Goal: Task Accomplishment & Management: Manage account settings

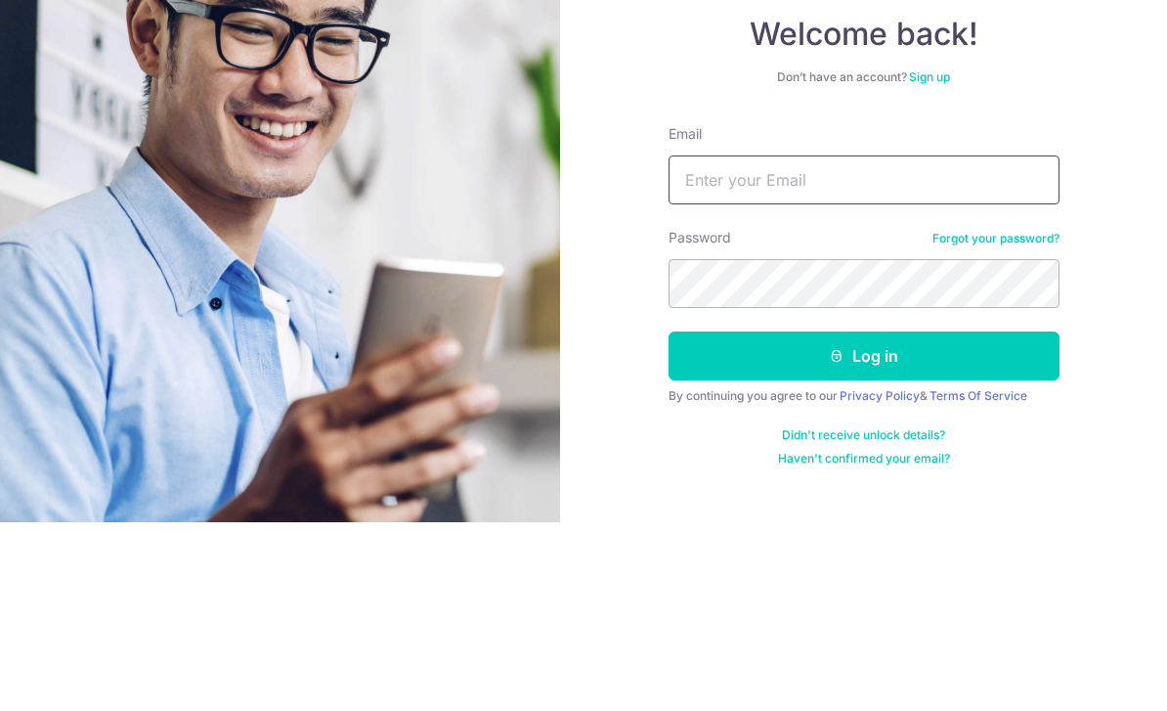
type input "[PERSON_NAME][EMAIL_ADDRESS][DOMAIN_NAME]"
click at [863, 520] on button "Log in" at bounding box center [864, 544] width 391 height 49
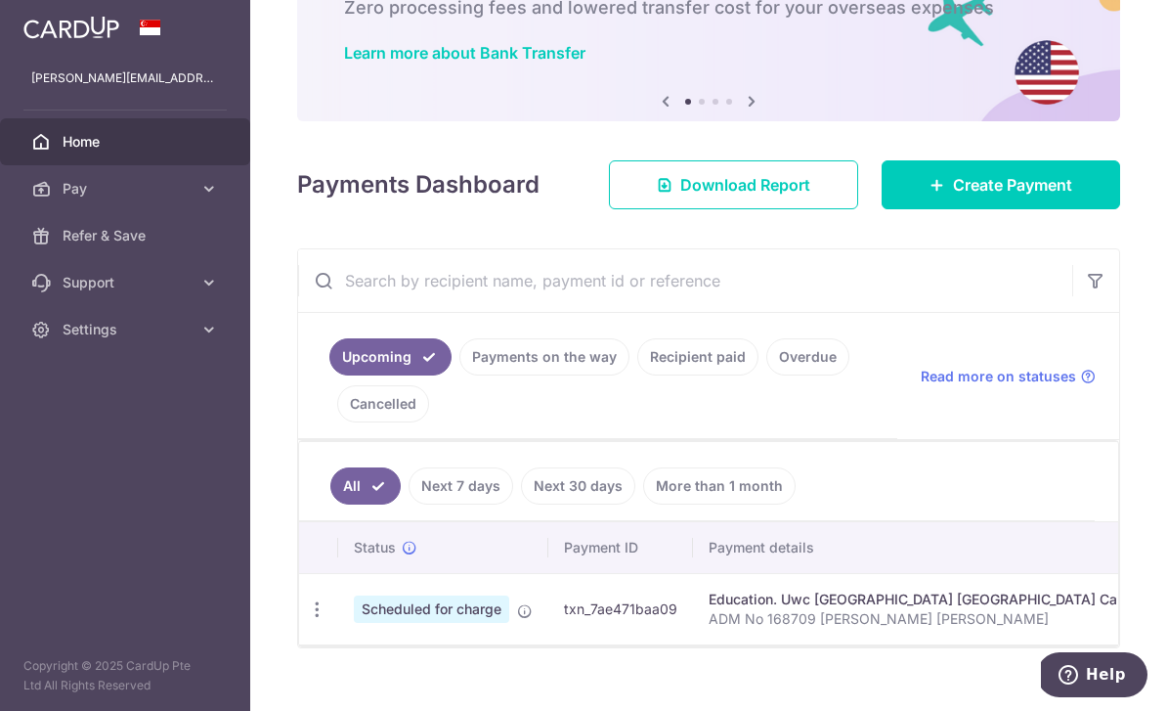
scroll to position [128, 0]
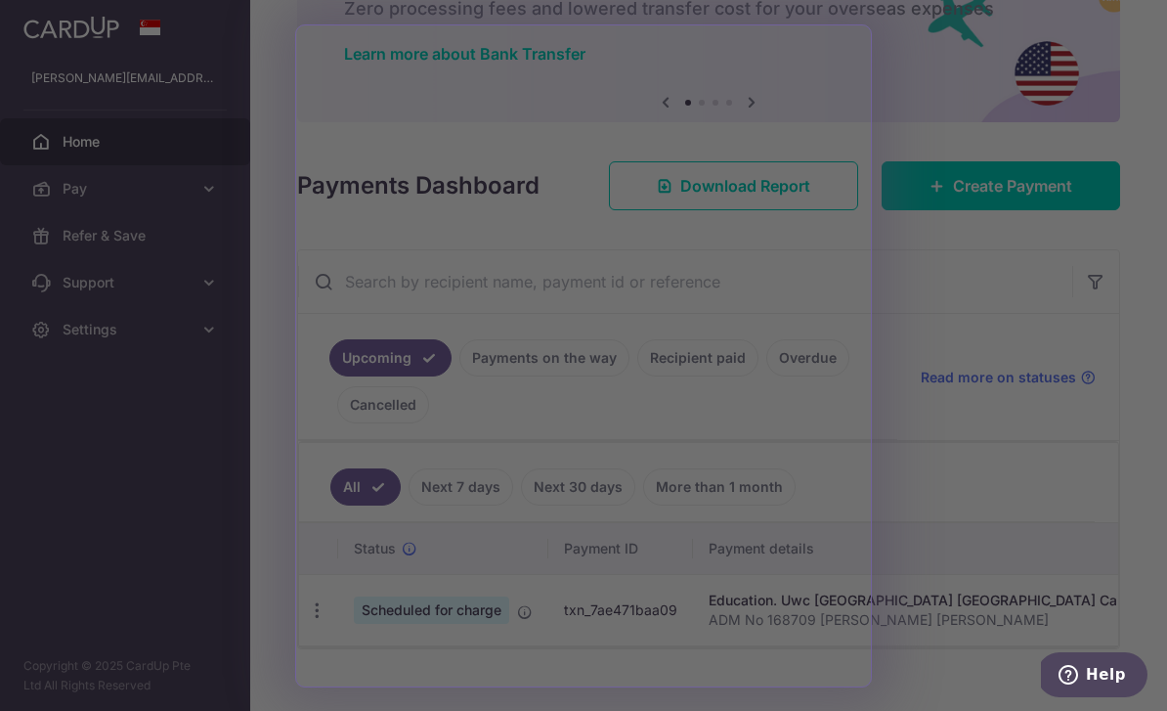
click at [913, 479] on div at bounding box center [589, 359] width 1179 height 718
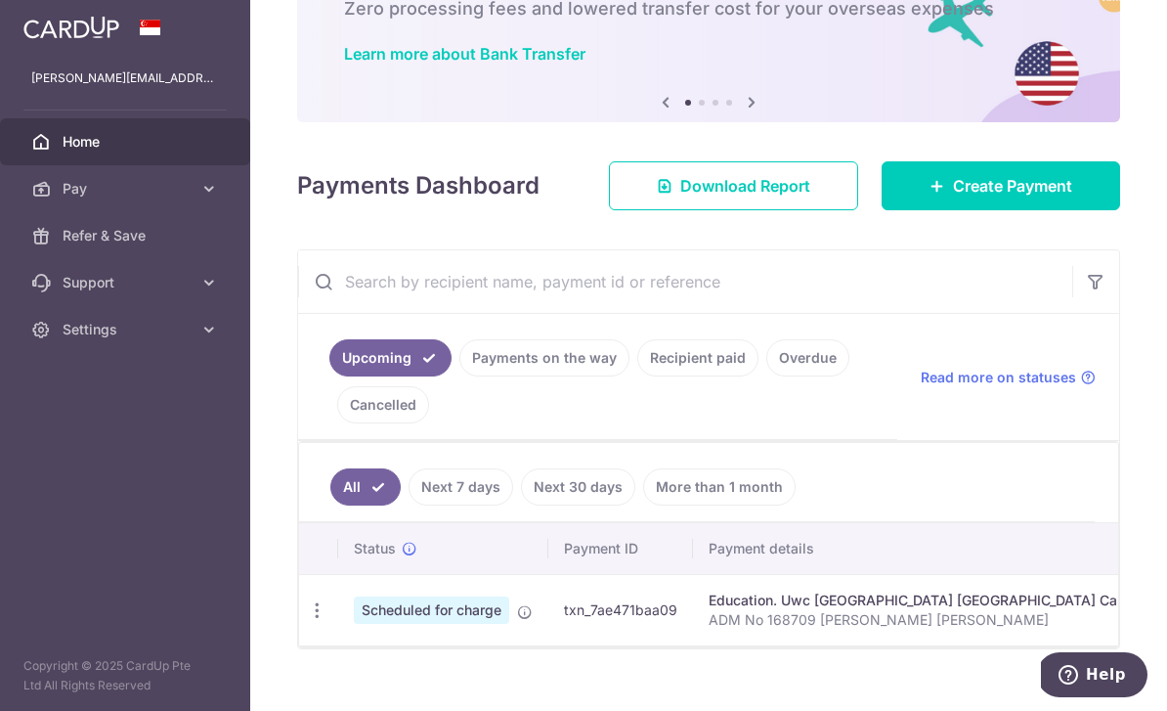
click at [459, 376] on link "Payments on the way" at bounding box center [544, 357] width 170 height 37
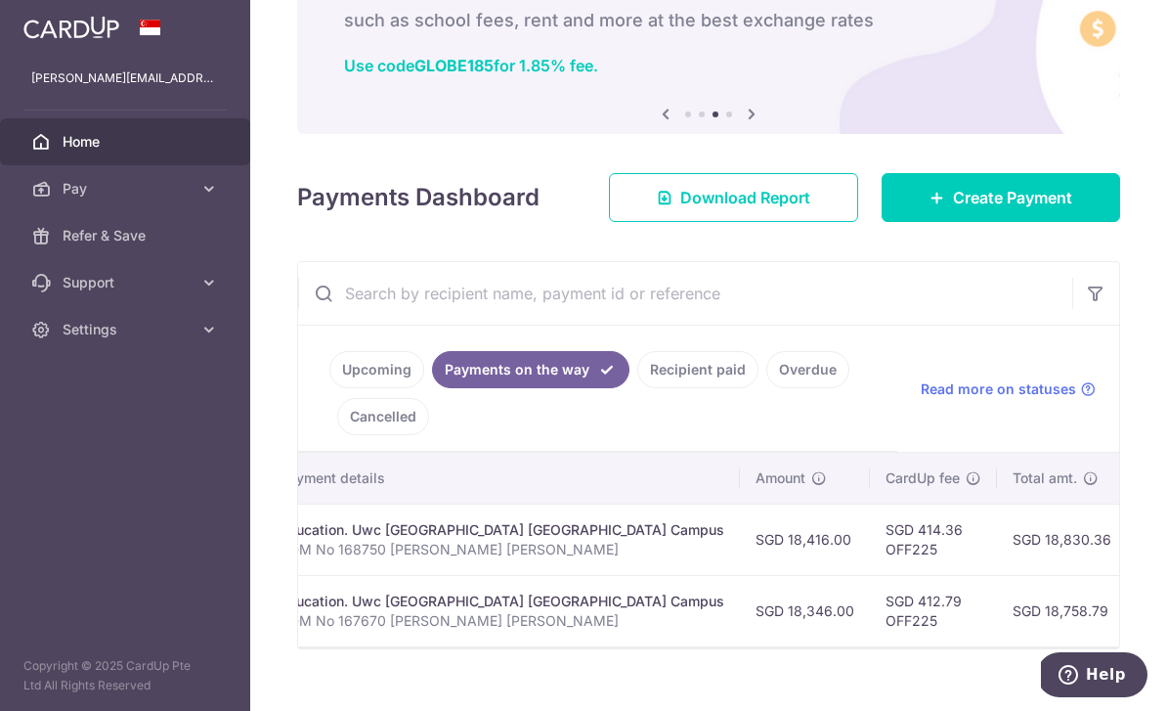
scroll to position [0, 408]
click at [329, 388] on link "Upcoming" at bounding box center [376, 369] width 95 height 37
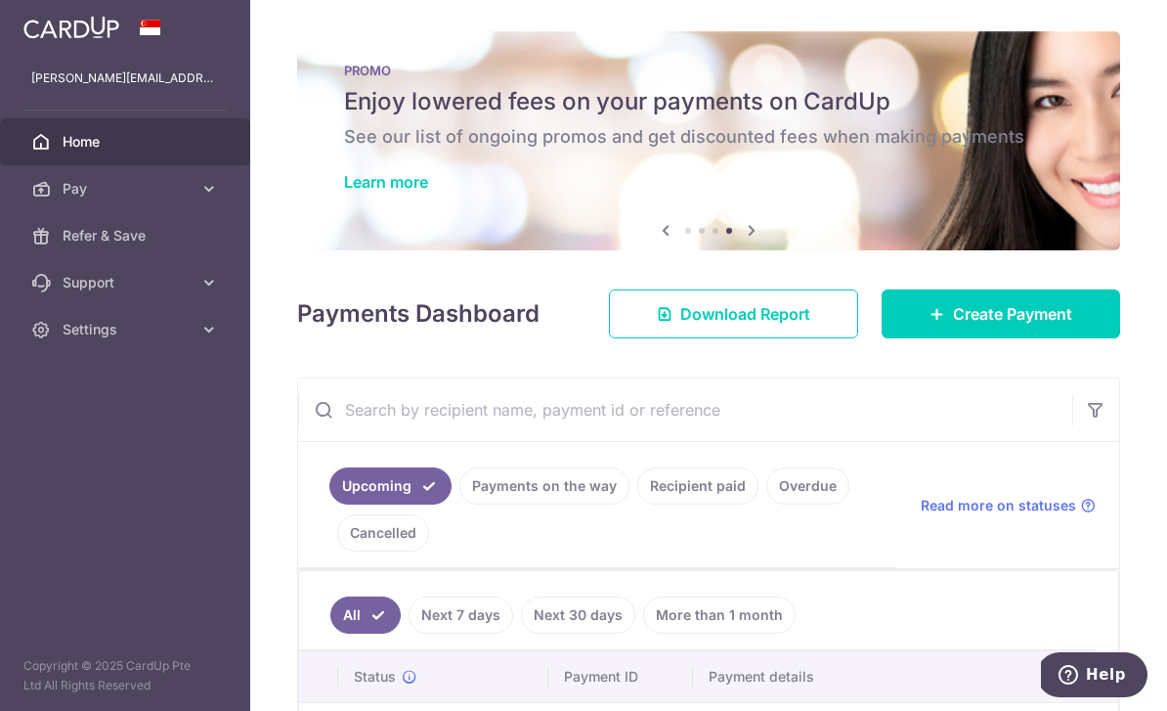
scroll to position [0, 0]
click at [0, 0] on header at bounding box center [0, 0] width 0 height 0
click at [0, 0] on icon "button" at bounding box center [0, 0] width 0 height 0
click at [178, 336] on span "Settings" at bounding box center [127, 330] width 129 height 20
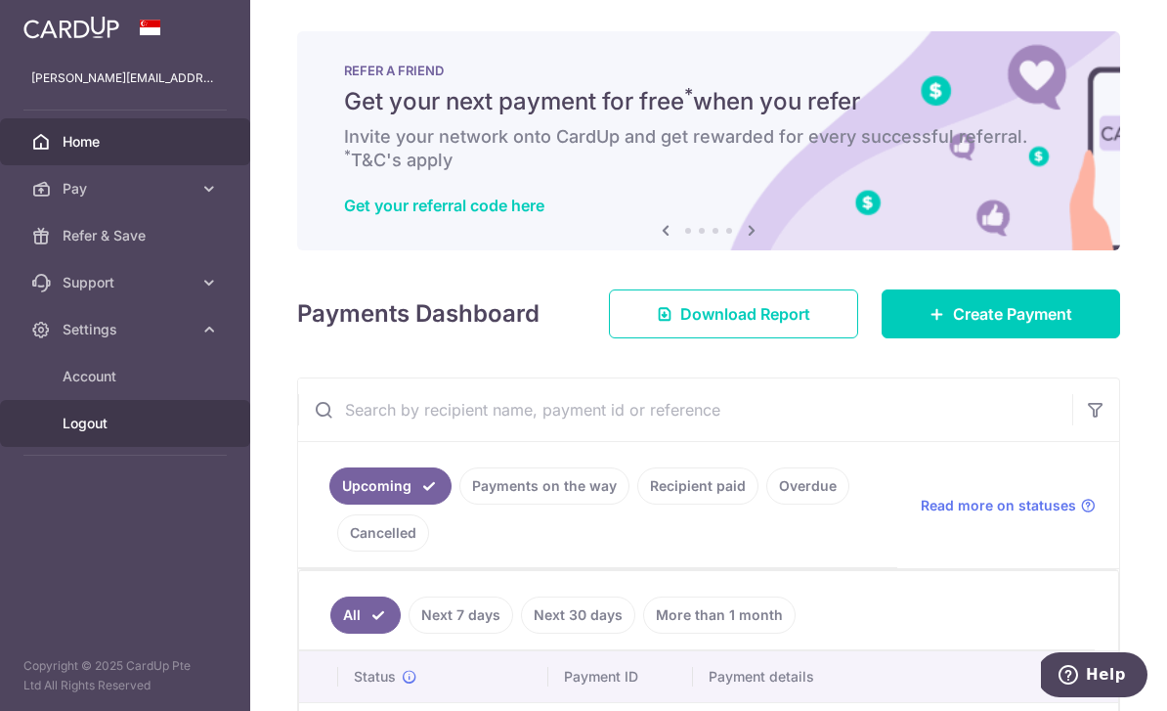
click at [105, 436] on link "Logout" at bounding box center [125, 423] width 250 height 47
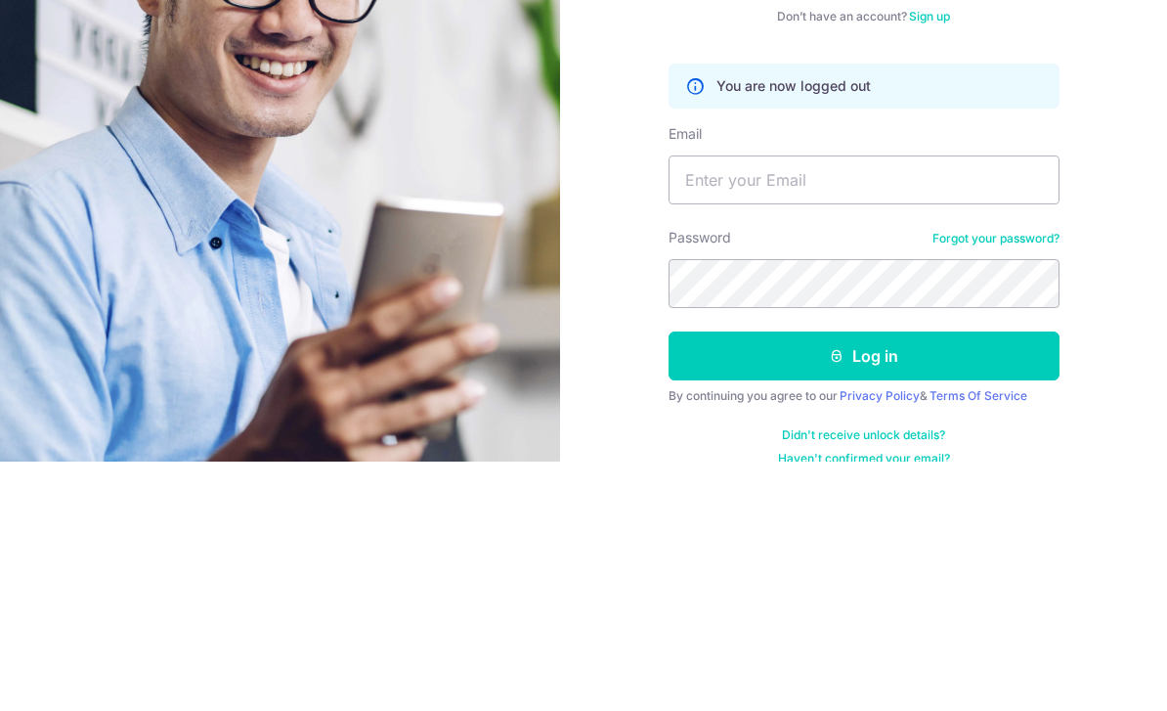
scroll to position [63, 0]
